Goal: Check status: Check status

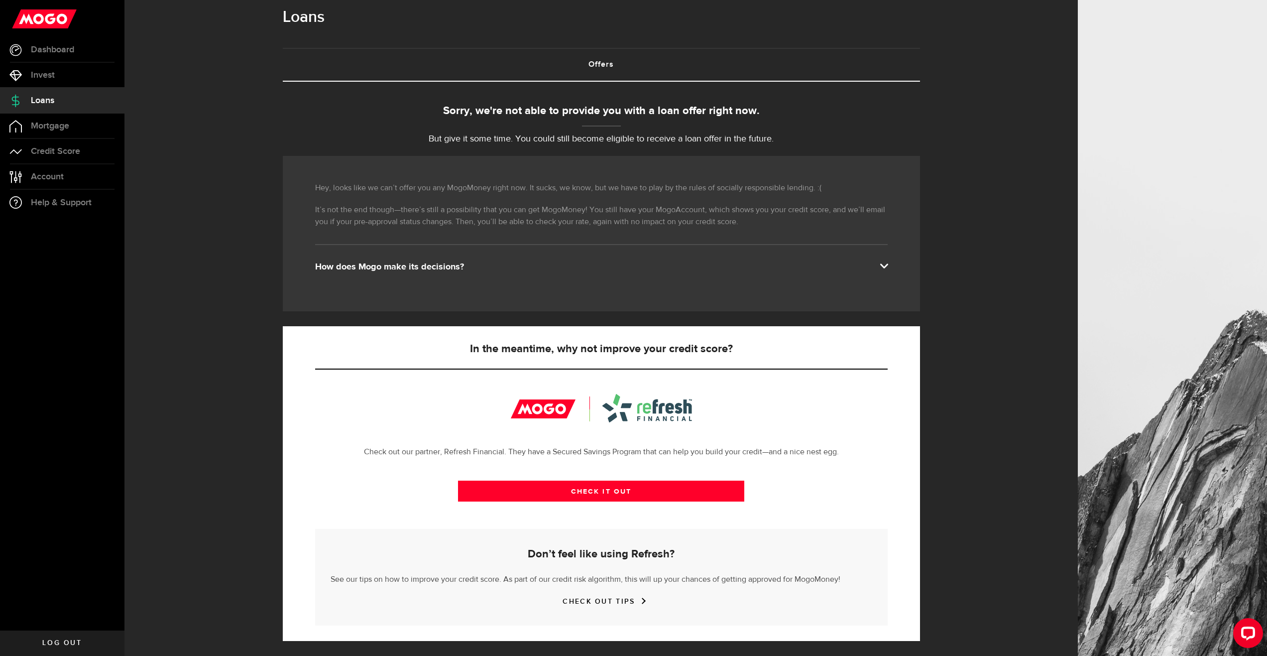
scroll to position [16, 0]
click at [63, 99] on link "Loans" at bounding box center [62, 100] width 124 height 25
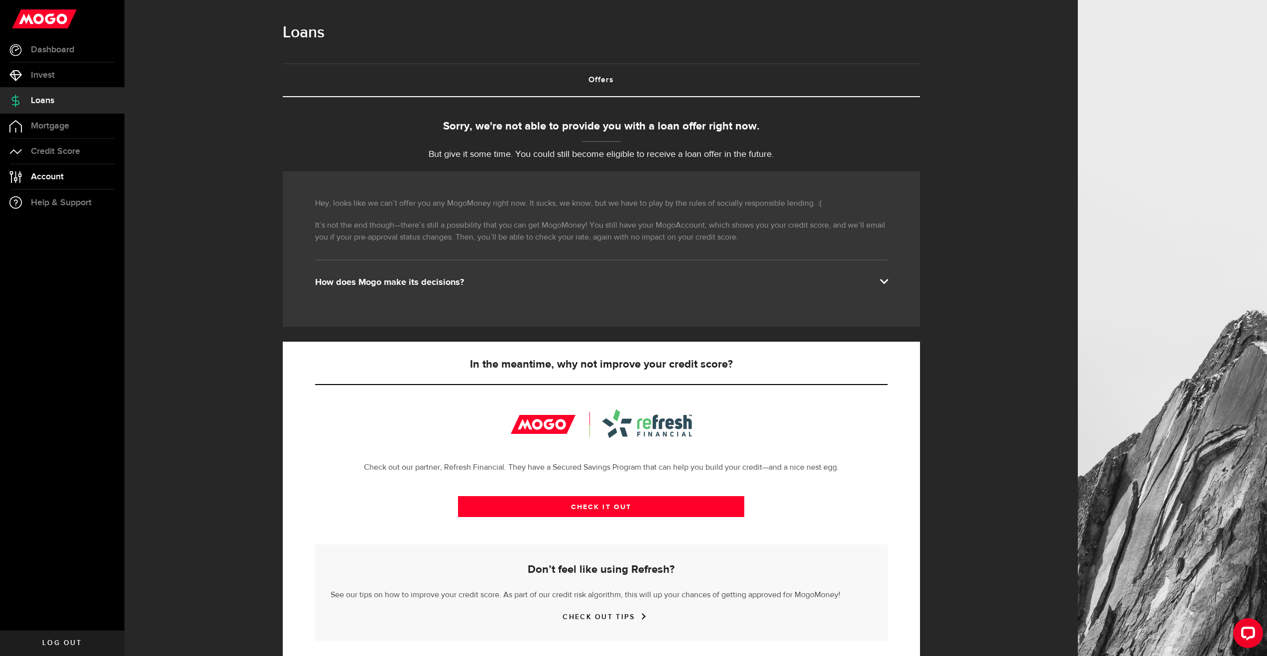
click at [61, 181] on span "Account" at bounding box center [47, 176] width 33 height 9
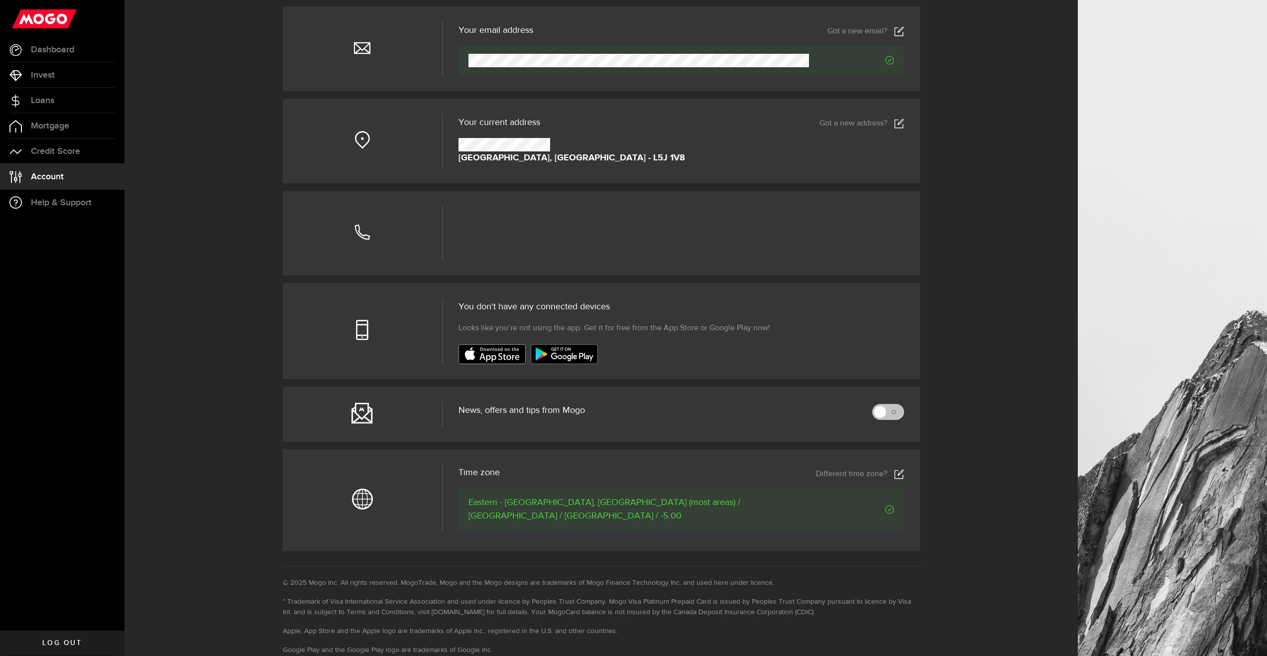
scroll to position [151, 0]
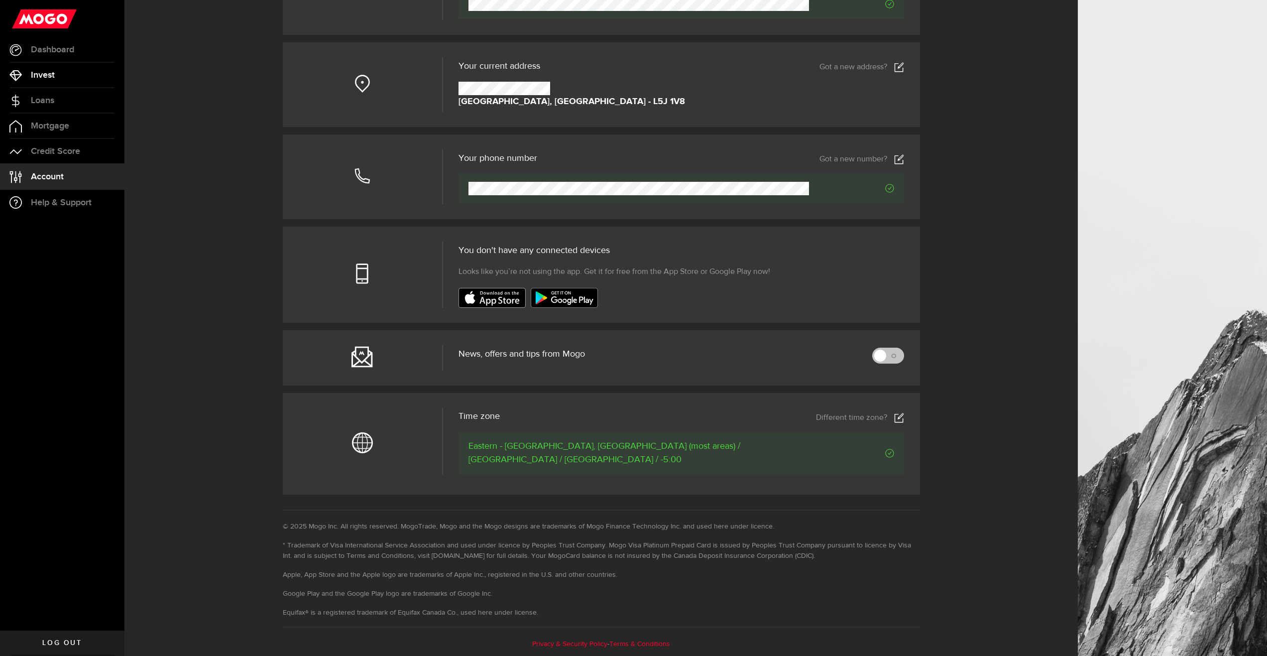
click at [62, 85] on link "Invest" at bounding box center [62, 75] width 124 height 25
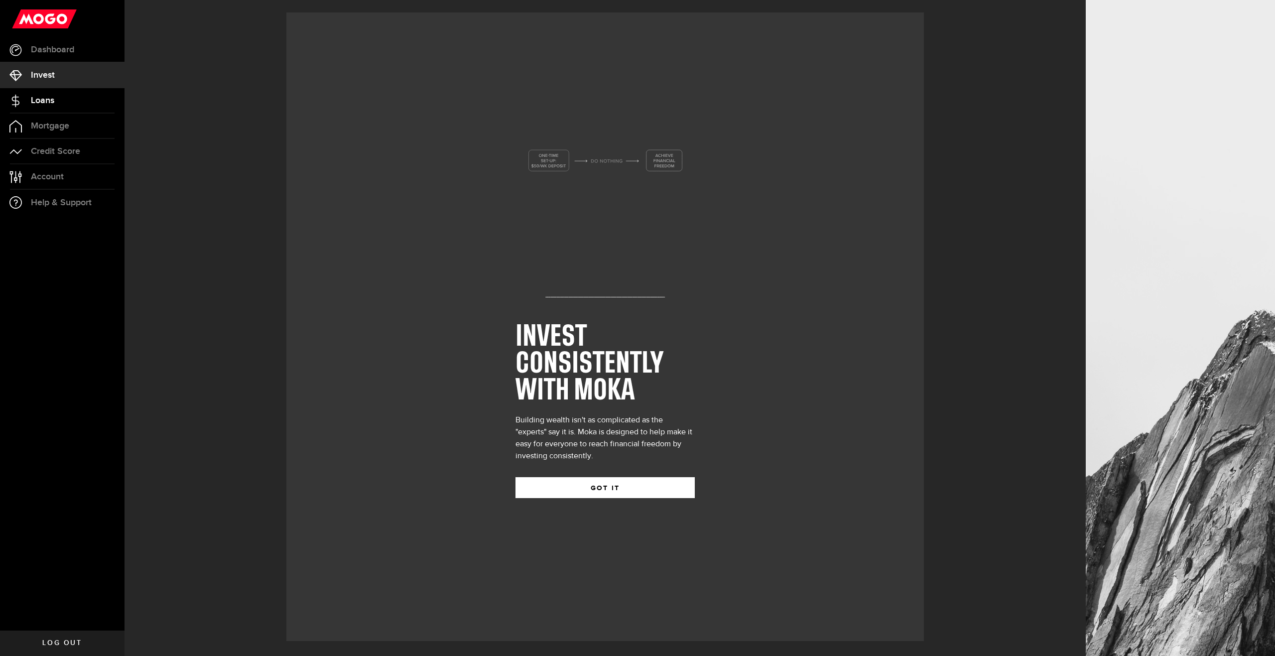
click at [63, 96] on link "Loans" at bounding box center [62, 100] width 124 height 25
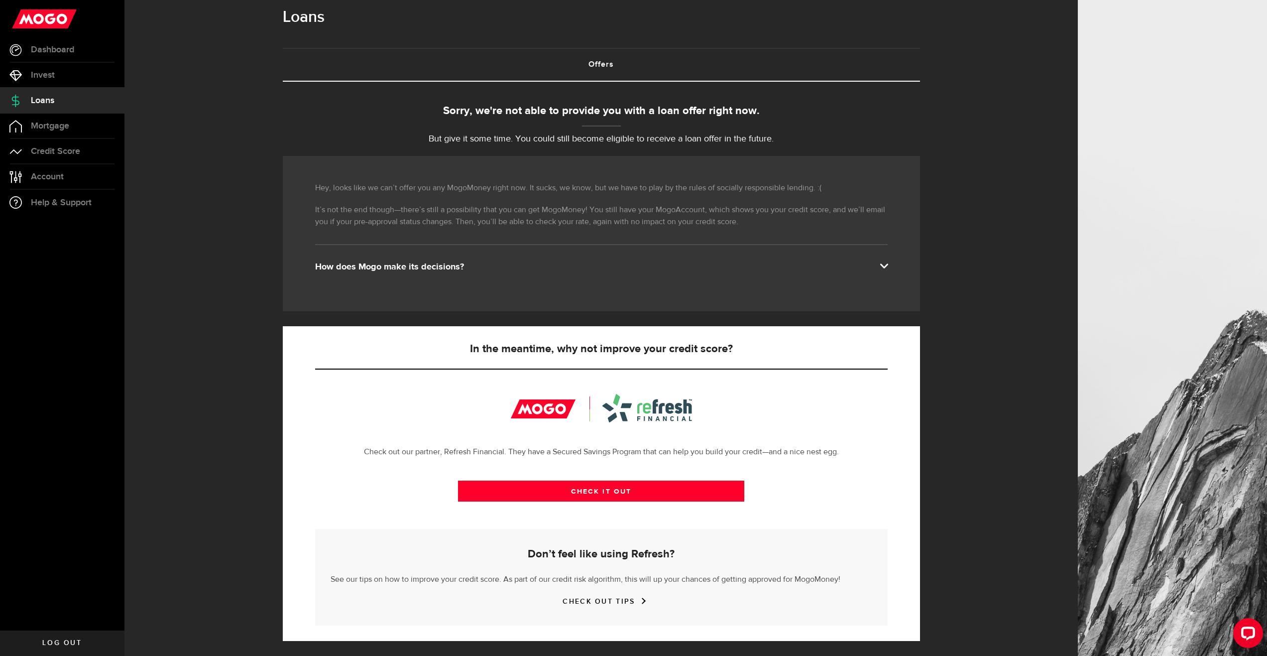
scroll to position [16, 0]
click at [640, 269] on div "How does Mogo make its decisions?" at bounding box center [601, 267] width 573 height 12
click at [92, 49] on link "Dashboard" at bounding box center [62, 49] width 124 height 25
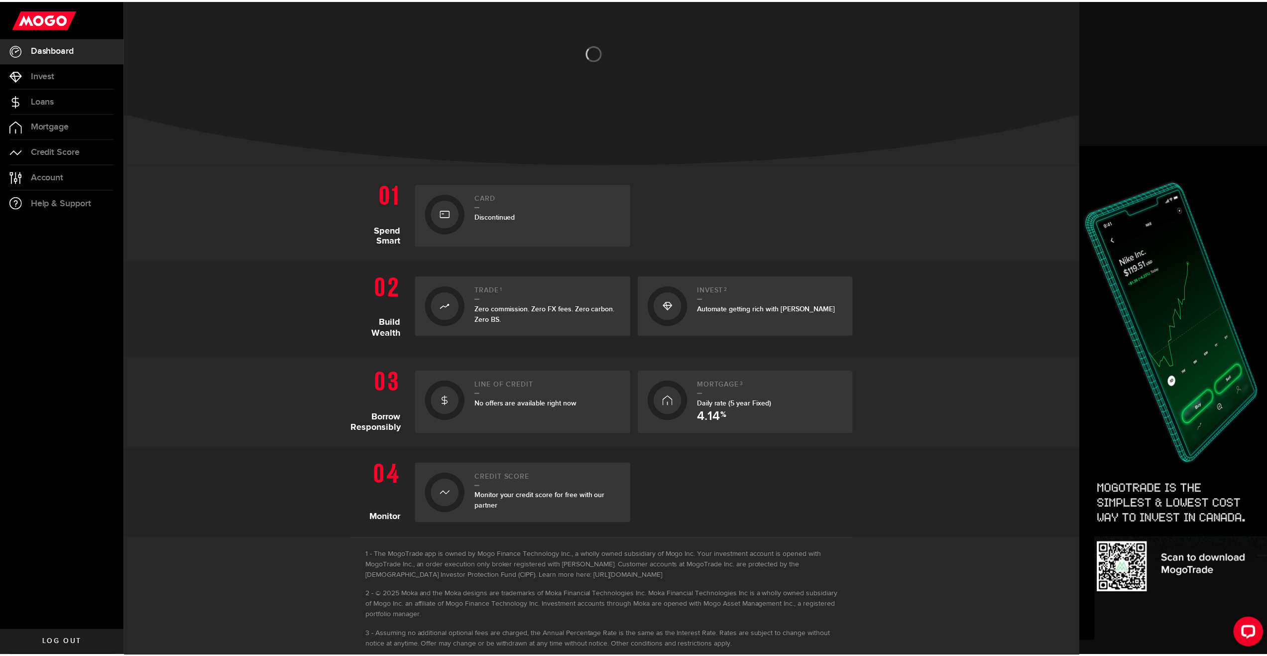
scroll to position [77, 0]
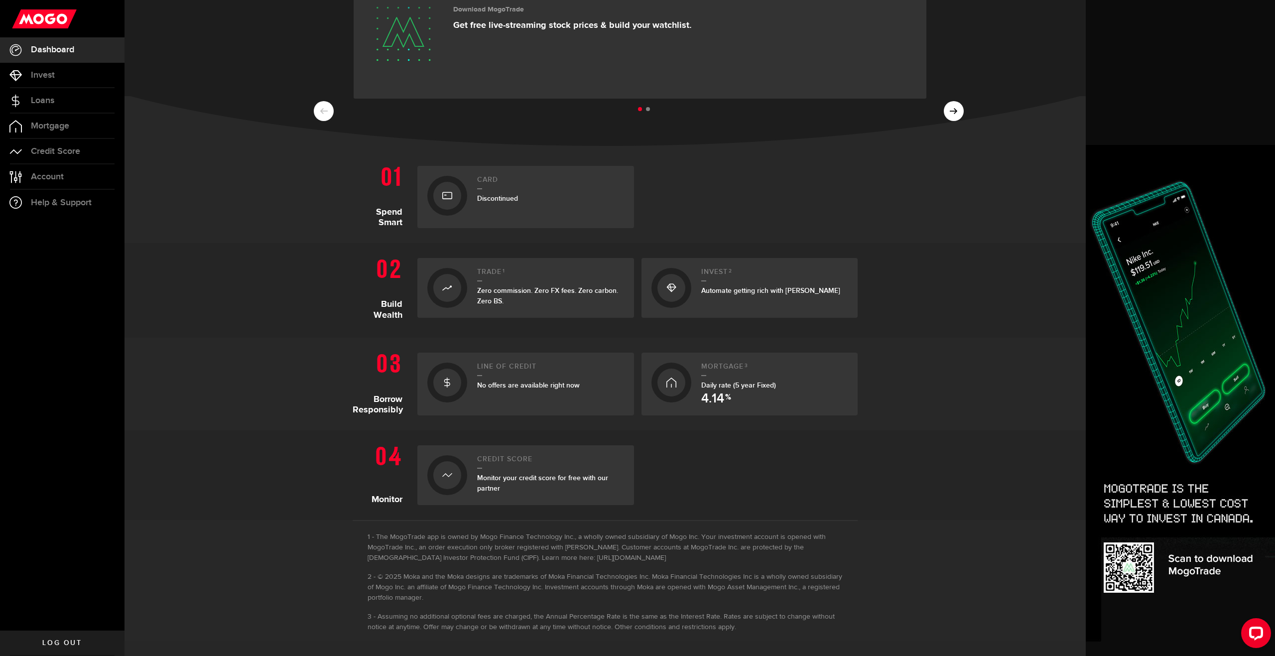
click at [546, 387] on span "No offers are available right now" at bounding box center [528, 385] width 103 height 8
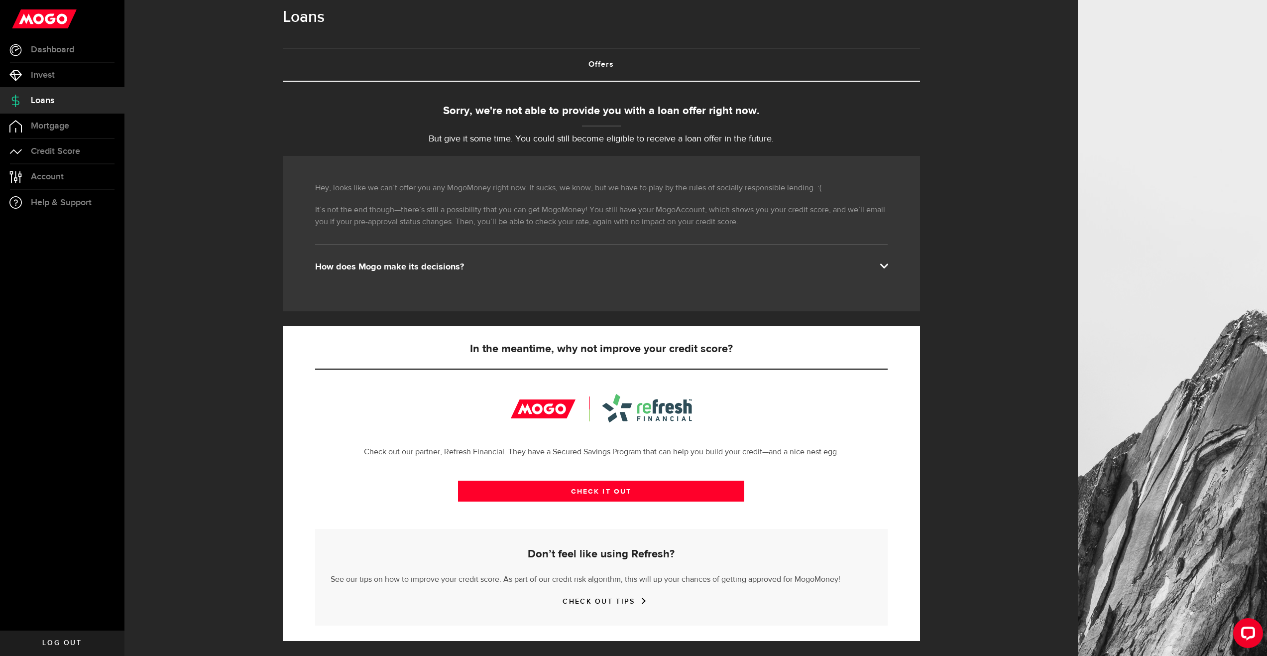
scroll to position [16, 0]
click at [685, 264] on div "How does Mogo make its decisions?" at bounding box center [601, 267] width 573 height 12
click at [448, 248] on div "Hey, looks like we can’t offer you any MogoMoney right now. It sucks, we know, …" at bounding box center [601, 233] width 637 height 155
click at [442, 259] on div "Hey, looks like we can’t offer you any MogoMoney right now. It sucks, we know, …" at bounding box center [601, 233] width 637 height 155
click at [443, 267] on div "How does Mogo make its decisions?" at bounding box center [601, 267] width 573 height 12
